Goal: Task Accomplishment & Management: Use online tool/utility

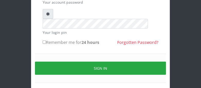
scroll to position [82, 0]
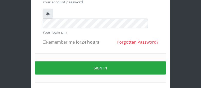
click at [44, 40] on input "Remember me for 24 hours" at bounding box center [44, 41] width 3 height 3
checkbox input "true"
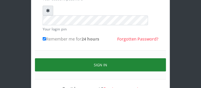
click at [155, 58] on button "Sign in" at bounding box center [100, 64] width 131 height 13
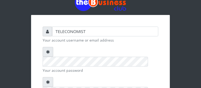
scroll to position [27, 0]
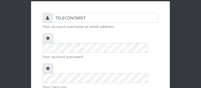
checkbox input "true"
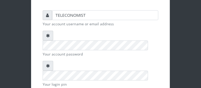
scroll to position [85, 0]
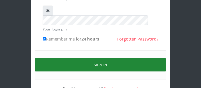
click at [164, 58] on button "Sign in" at bounding box center [100, 64] width 131 height 13
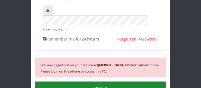
click at [133, 81] on button "SIGN IN" at bounding box center [100, 87] width 131 height 13
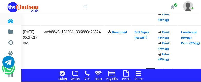
scroll to position [1214, 99]
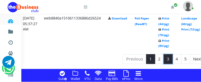
click at [173, 60] on link "3" at bounding box center [168, 60] width 9 height 10
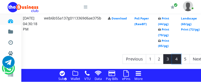
click at [182, 60] on link "4" at bounding box center [177, 60] width 9 height 10
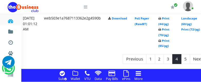
scroll to position [1214, 99]
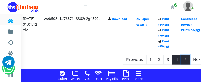
click at [190, 57] on link "5" at bounding box center [186, 60] width 9 height 10
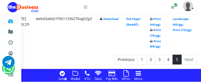
scroll to position [1214, 115]
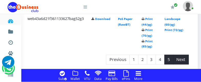
click at [183, 60] on li "Next" at bounding box center [181, 60] width 15 height 10
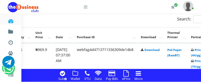
scroll to position [403, 66]
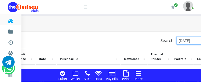
scroll to position [395, 91]
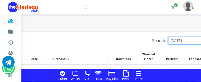
click at [172, 41] on input "[DATE]" at bounding box center [191, 41] width 45 height 8
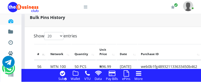
scroll to position [399, 0]
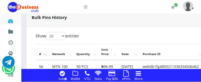
type input "[DATE]"
click at [64, 36] on select "20 50 100 All" at bounding box center [55, 36] width 19 height 8
select select "-1"
click option "All" at bounding box center [0, 0] width 0 height 0
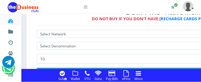
scroll to position [187, 0]
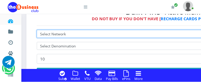
click at [132, 33] on select "Select Network MTN Globacom 9Mobile Airtel" at bounding box center [170, 34] width 267 height 8
click option "MTN" at bounding box center [0, 0] width 0 height 0
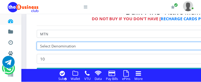
click at [125, 47] on select "Select Denomination" at bounding box center [170, 46] width 267 height 8
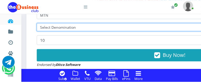
scroll to position [201, 0]
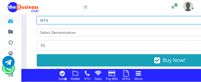
click at [186, 20] on select "Select Network MTN Globacom 9Mobile Airtel" at bounding box center [170, 20] width 267 height 8
click option "Globacom" at bounding box center [0, 0] width 0 height 0
click at [170, 20] on select "Select Network MTN Globacom 9Mobile Airtel" at bounding box center [170, 20] width 267 height 8
select select "MTN"
click option "MTN" at bounding box center [0, 0] width 0 height 0
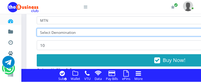
click at [169, 34] on select "Select Denomination" at bounding box center [170, 33] width 267 height 8
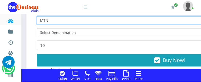
click at [164, 19] on select "Select Network MTN Globacom 9Mobile Airtel" at bounding box center [170, 20] width 267 height 8
click option "MTN" at bounding box center [0, 0] width 0 height 0
